Goal: Task Accomplishment & Management: Manage account settings

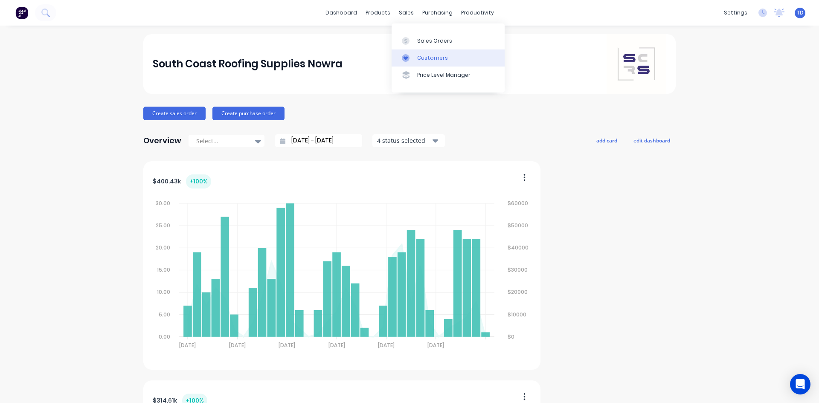
click at [423, 55] on div "Customers" at bounding box center [432, 58] width 31 height 8
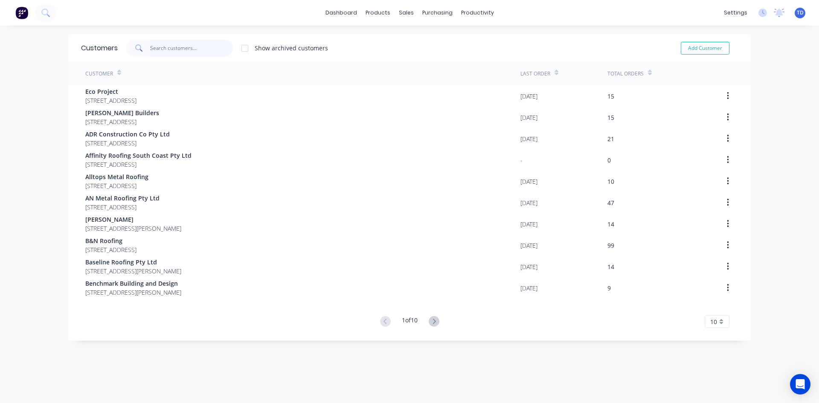
click at [194, 50] on input "text" at bounding box center [191, 48] width 83 height 17
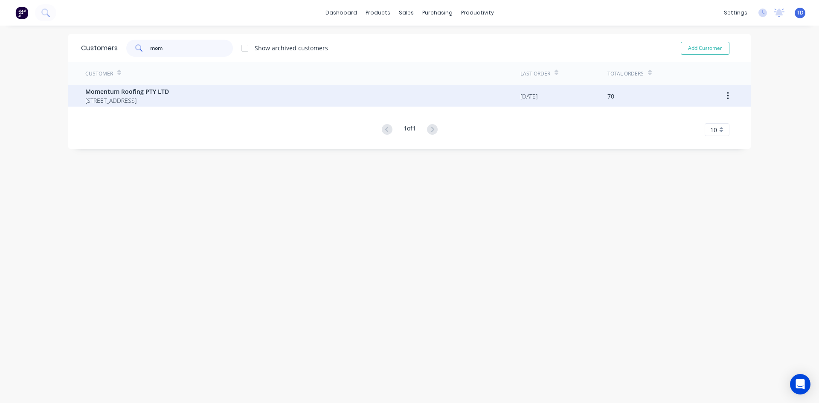
type input "mom"
click at [169, 98] on span "[STREET_ADDRESS]" at bounding box center [127, 100] width 84 height 9
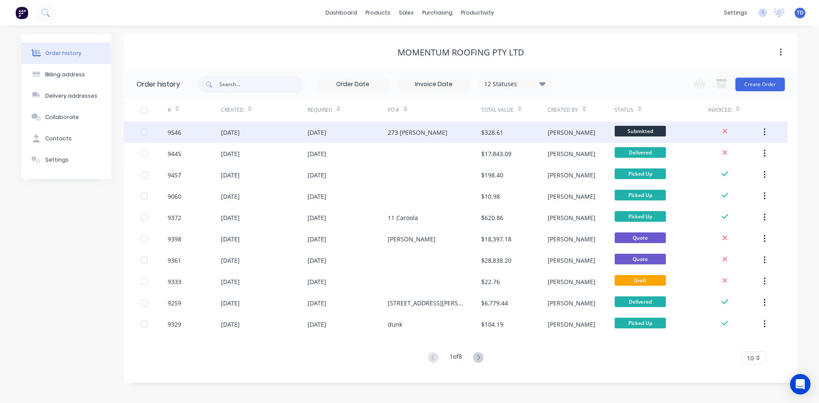
click at [395, 135] on div "273 [PERSON_NAME]" at bounding box center [418, 132] width 60 height 9
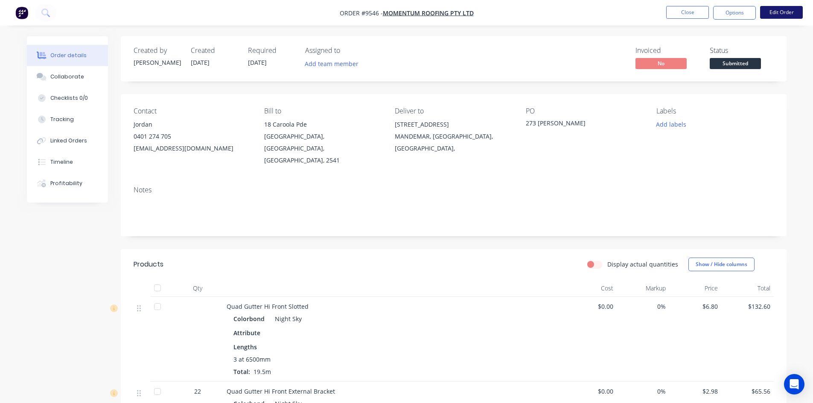
click at [783, 15] on button "Edit Order" at bounding box center [781, 12] width 43 height 13
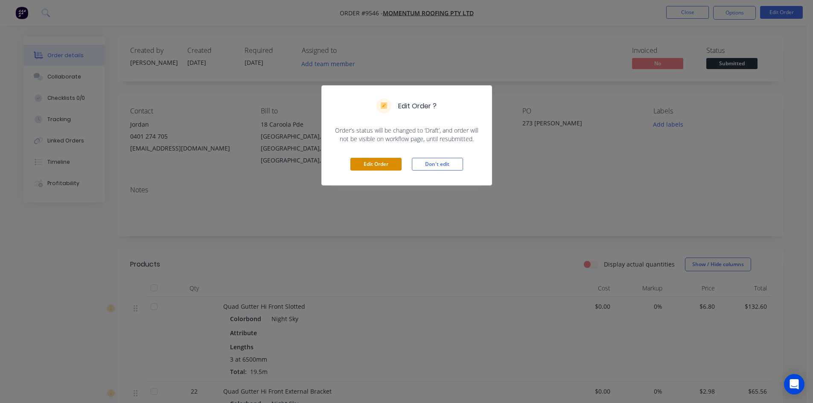
click at [369, 165] on button "Edit Order" at bounding box center [375, 164] width 51 height 13
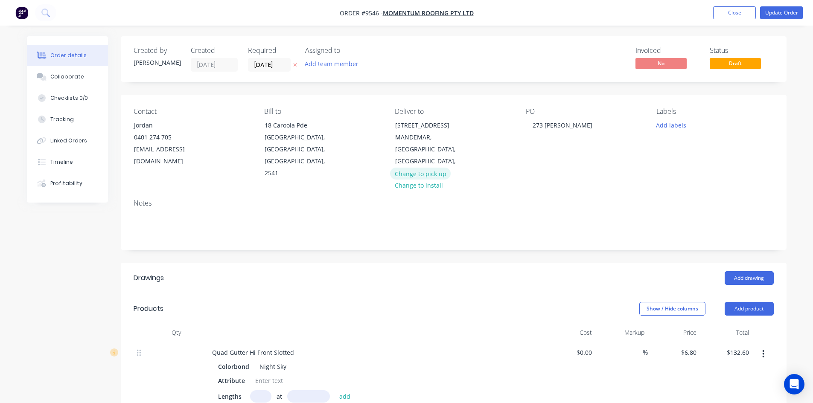
click at [428, 168] on button "Change to pick up" at bounding box center [420, 174] width 61 height 12
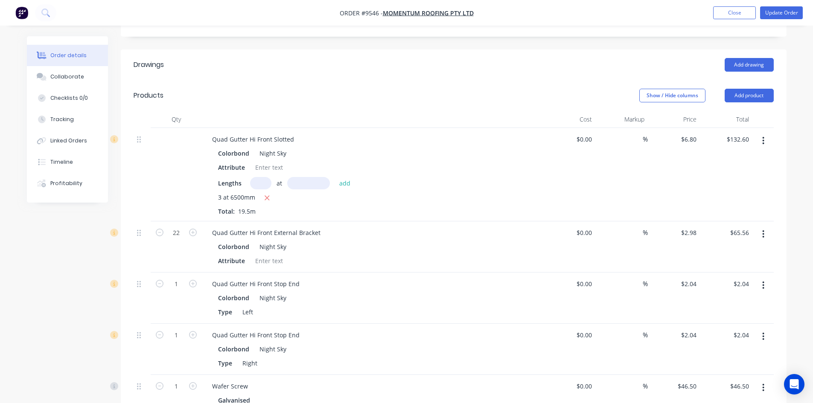
scroll to position [384, 0]
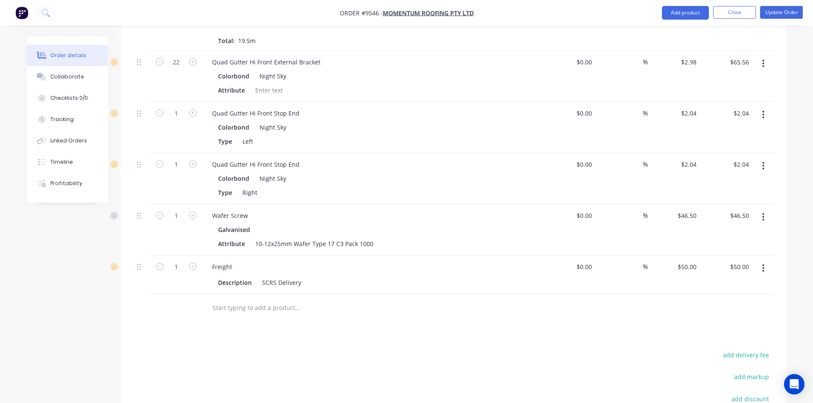
click at [763, 265] on icon "button" at bounding box center [764, 269] width 2 height 8
click at [727, 336] on div "Delete" at bounding box center [733, 342] width 66 height 12
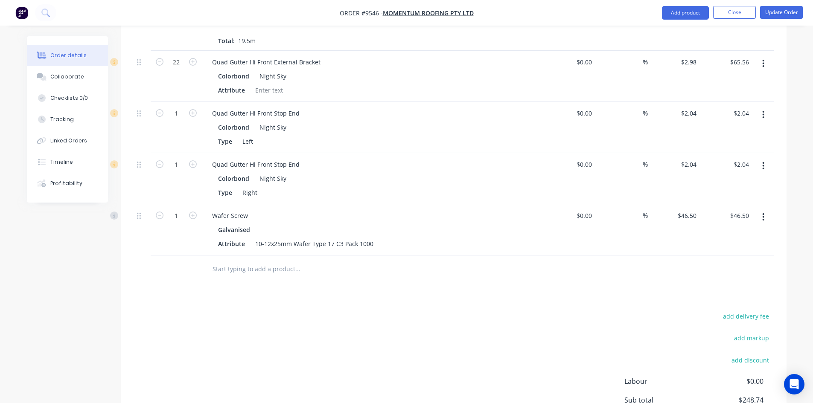
click at [764, 213] on icon "button" at bounding box center [764, 217] width 2 height 8
click at [719, 285] on div "Delete" at bounding box center [733, 291] width 66 height 12
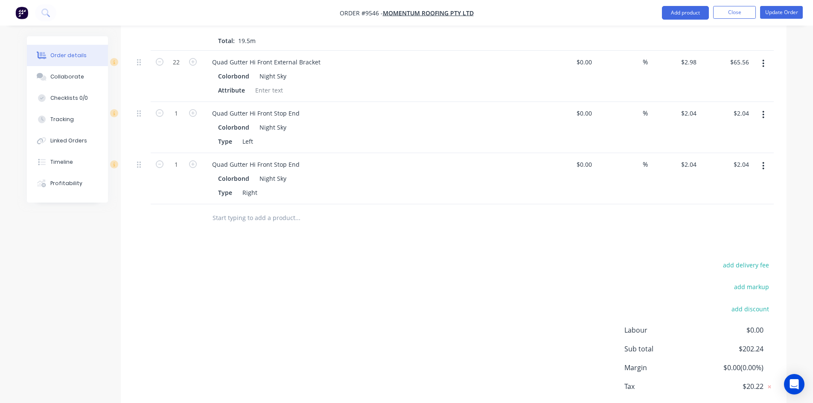
click at [259, 210] on input "text" at bounding box center [297, 218] width 171 height 17
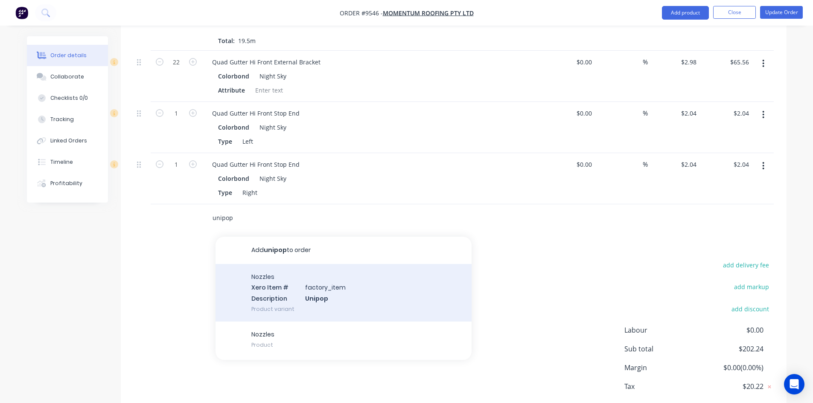
type input "unipop"
click at [306, 265] on div "Nozzles Xero Item # factory_item Description Unipop Product variant" at bounding box center [343, 293] width 256 height 58
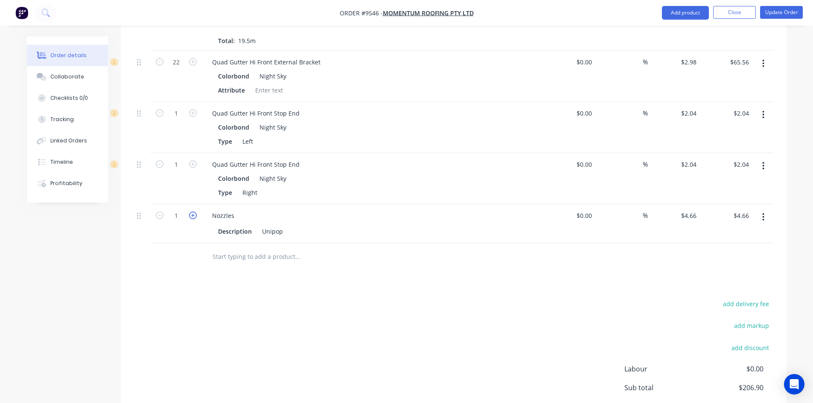
click at [191, 212] on icon "button" at bounding box center [193, 216] width 8 height 8
type input "2"
type input "$9.32"
click at [191, 212] on icon "button" at bounding box center [193, 216] width 8 height 8
type input "3"
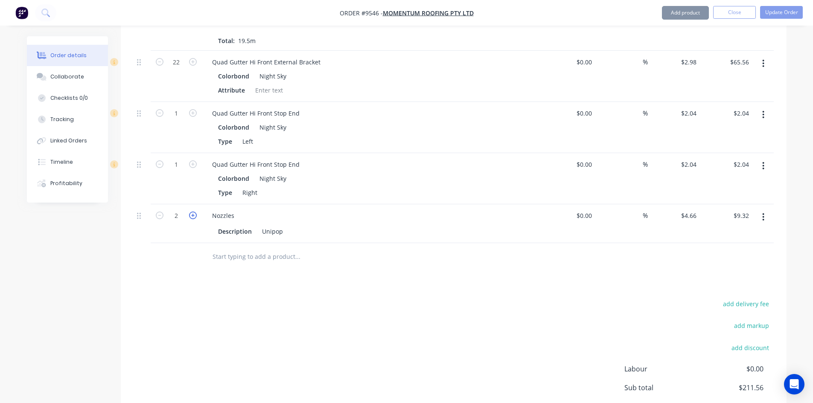
type input "$13.98"
click at [191, 212] on icon "button" at bounding box center [193, 216] width 8 height 8
type input "4"
type input "$18.64"
click at [183, 243] on div at bounding box center [176, 257] width 51 height 28
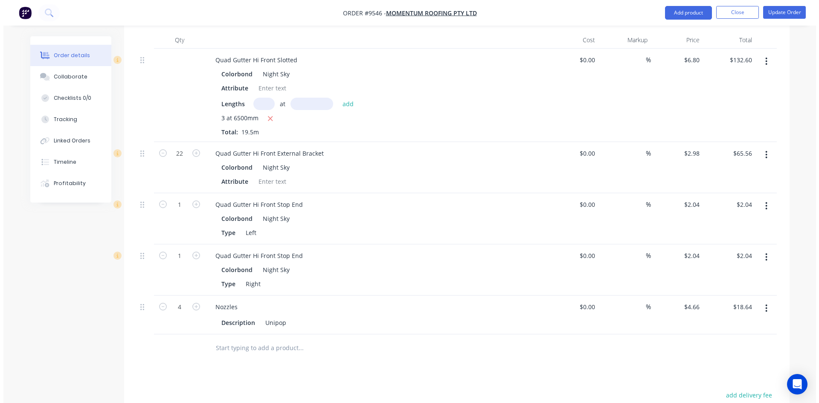
scroll to position [275, 0]
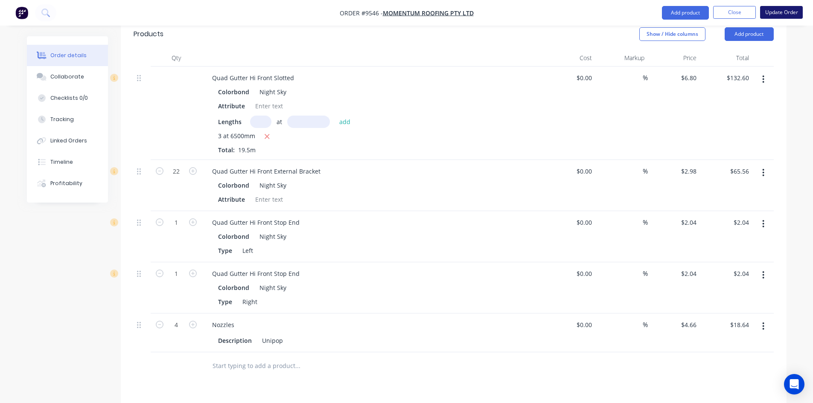
click at [784, 15] on button "Update Order" at bounding box center [781, 12] width 43 height 13
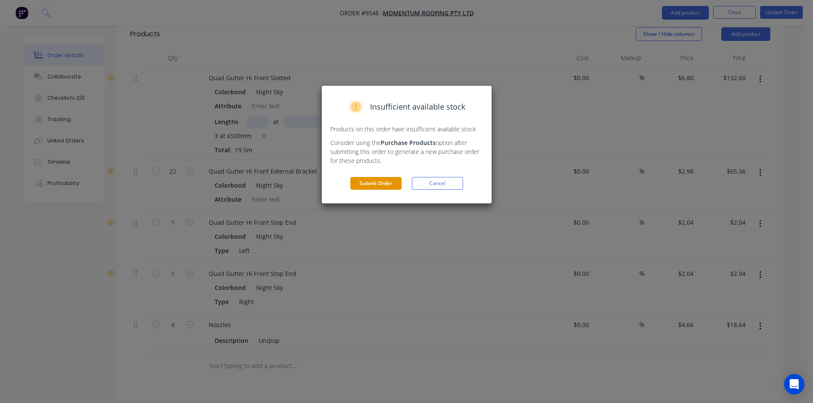
click at [391, 182] on button "Submit Order" at bounding box center [375, 183] width 51 height 13
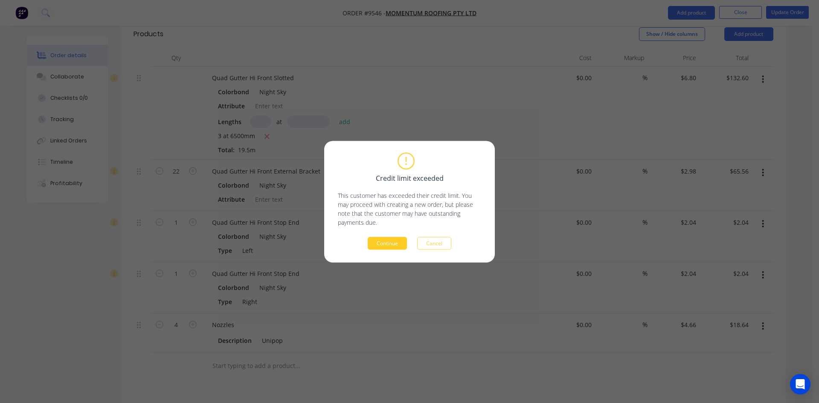
click at [384, 245] on button "Continue" at bounding box center [387, 243] width 39 height 13
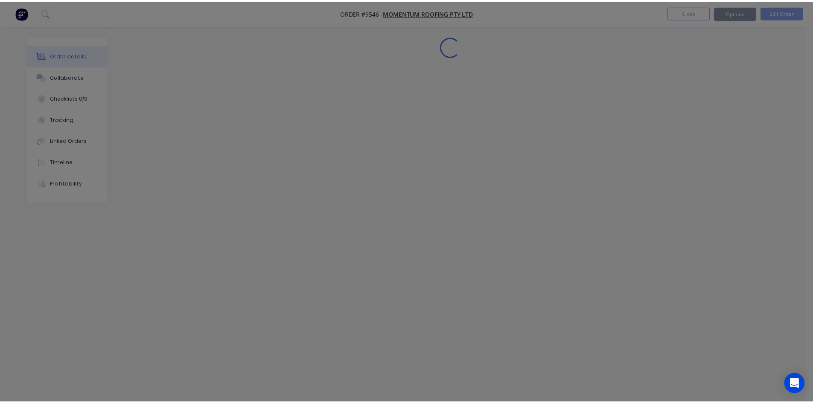
scroll to position [0, 0]
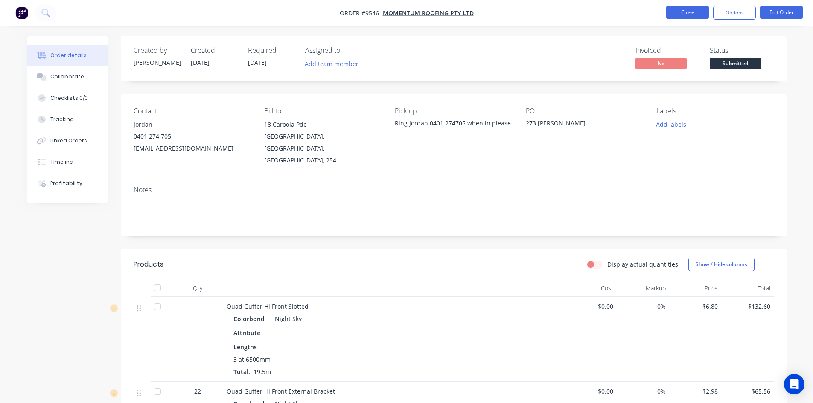
click at [693, 14] on button "Close" at bounding box center [687, 12] width 43 height 13
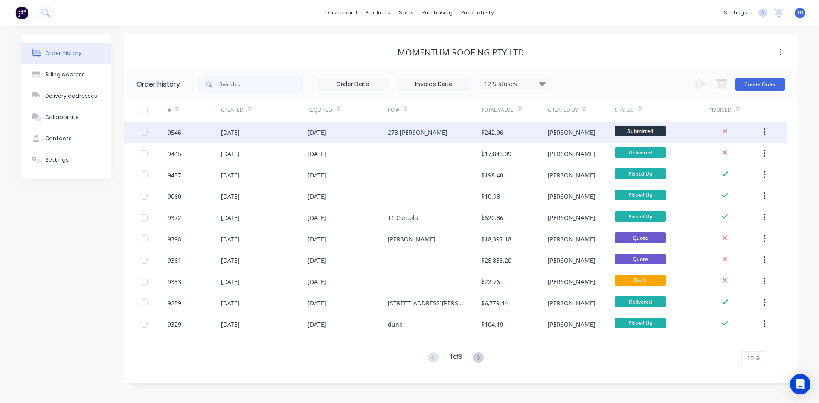
click at [408, 140] on div "273 [PERSON_NAME]" at bounding box center [434, 132] width 93 height 21
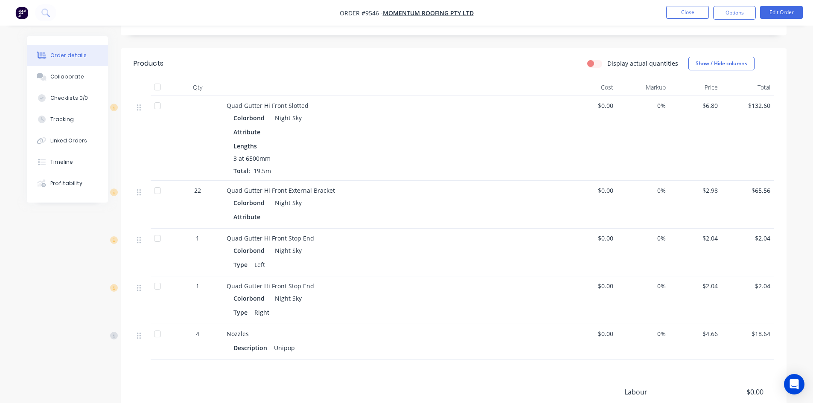
scroll to position [256, 0]
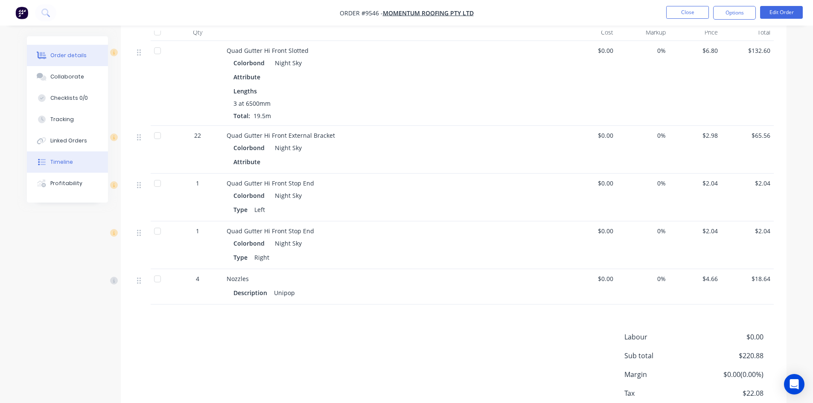
click at [61, 163] on div "Timeline" at bounding box center [61, 162] width 23 height 8
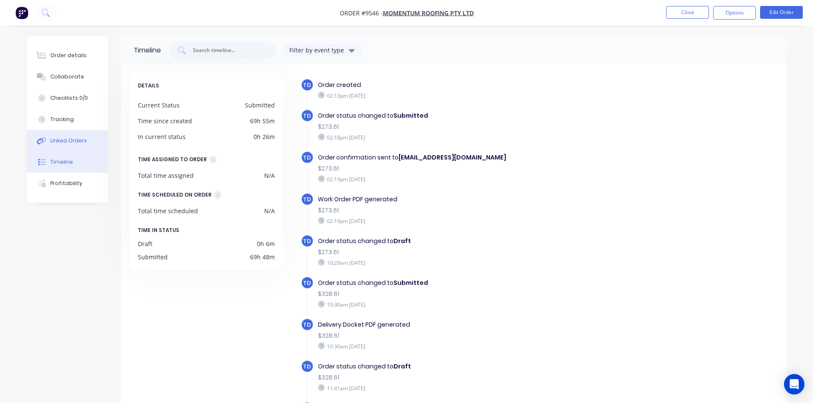
click at [61, 146] on button "Linked Orders" at bounding box center [67, 140] width 81 height 21
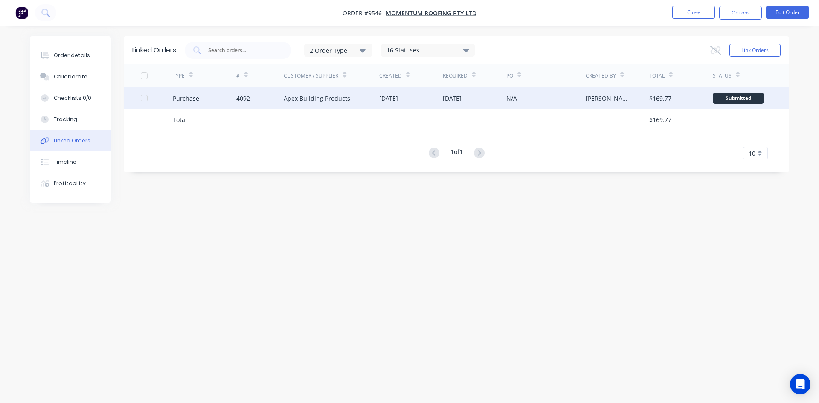
click at [320, 98] on div "Apex Building Products" at bounding box center [317, 98] width 67 height 9
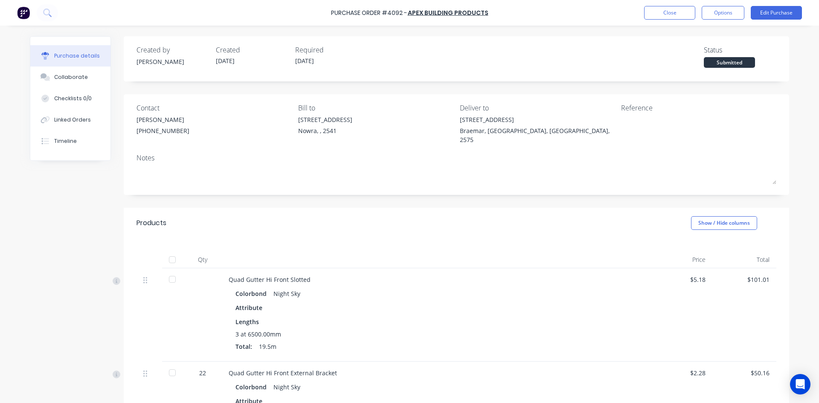
click at [169, 254] on div at bounding box center [172, 259] width 17 height 17
click at [714, 17] on button "Options" at bounding box center [723, 13] width 43 height 14
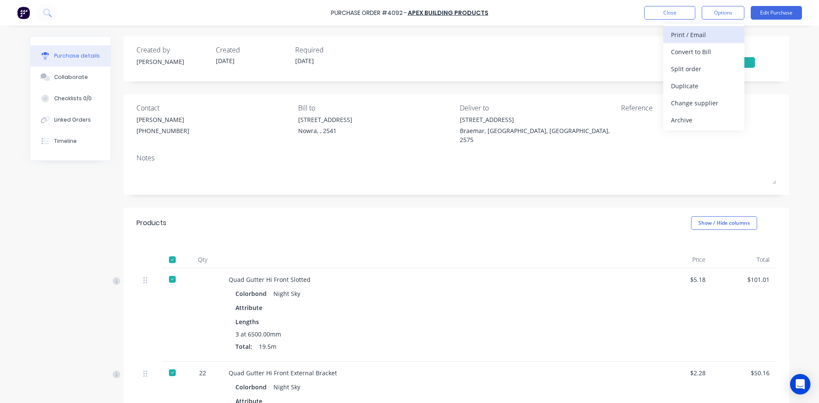
click at [705, 33] on div "Print / Email" at bounding box center [704, 35] width 66 height 12
click at [696, 68] on div "Without pricing" at bounding box center [704, 69] width 66 height 12
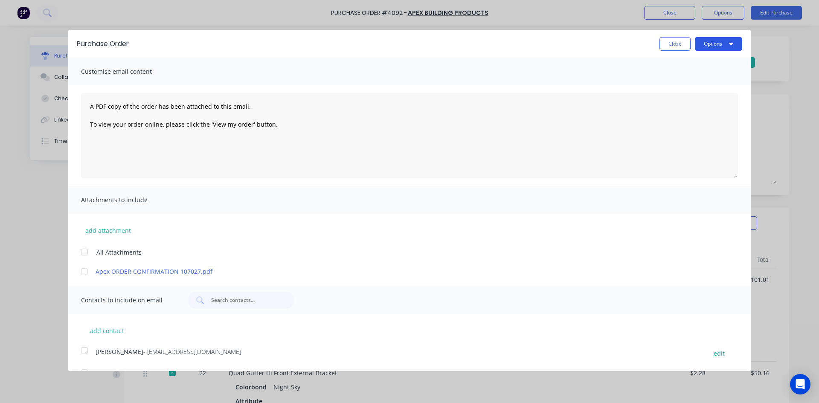
click at [710, 46] on button "Options" at bounding box center [718, 44] width 47 height 14
click at [699, 70] on div "Print" at bounding box center [702, 65] width 66 height 12
click at [660, 47] on button "Close" at bounding box center [675, 44] width 31 height 14
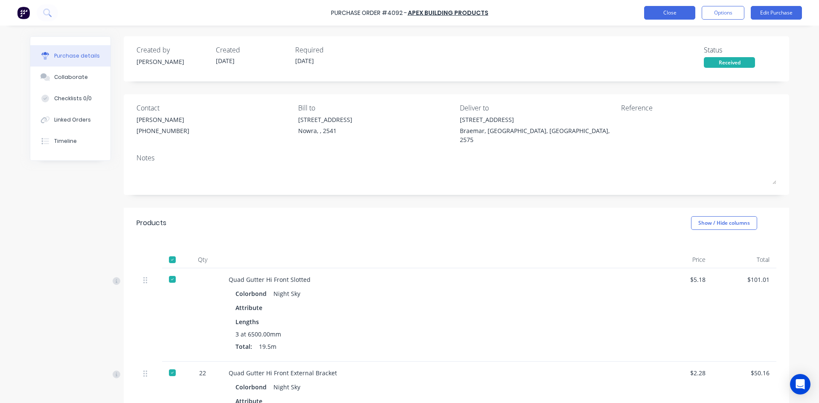
click at [665, 14] on button "Close" at bounding box center [669, 13] width 51 height 14
